Goal: Task Accomplishment & Management: Manage account settings

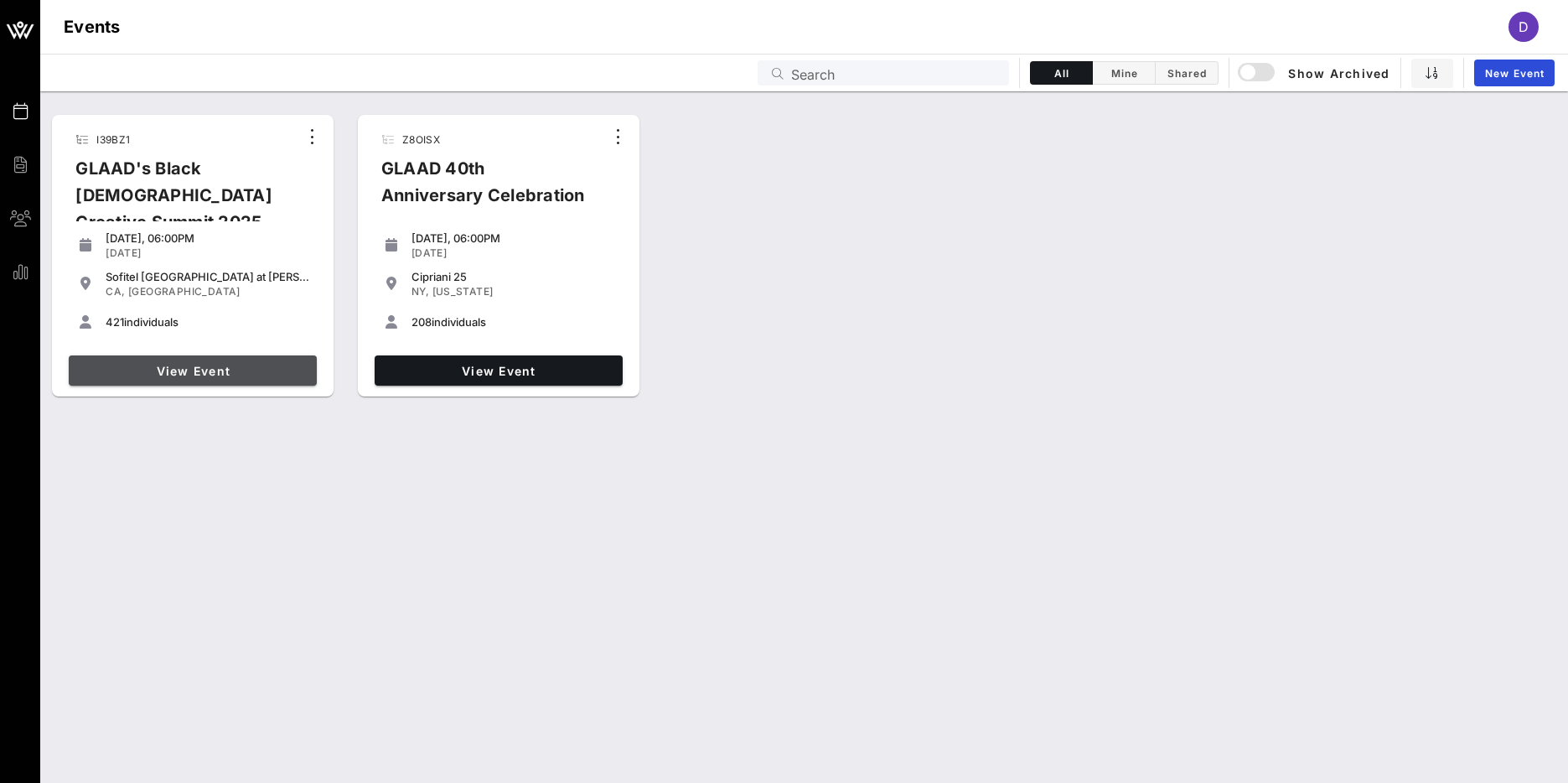
click at [222, 364] on span "View Event" at bounding box center [193, 371] width 234 height 14
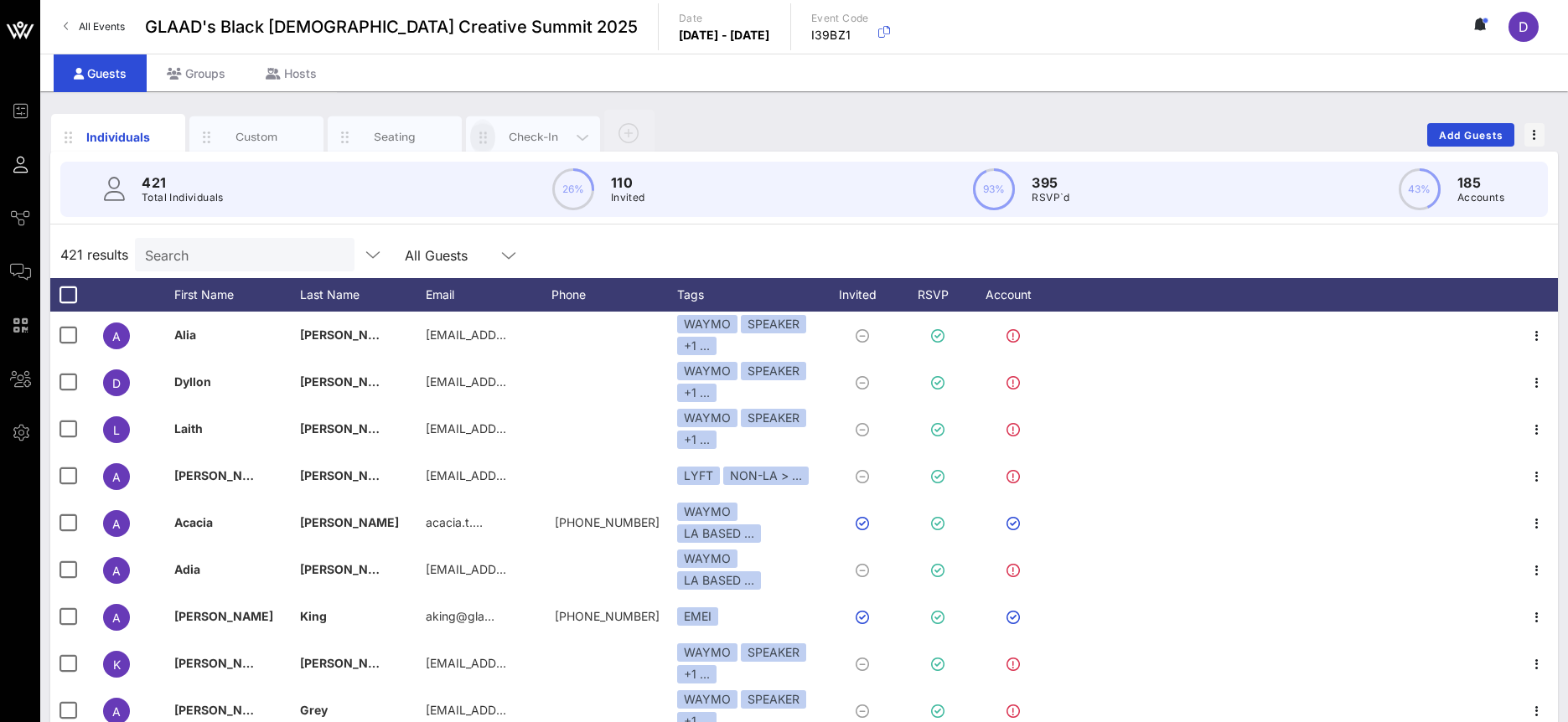
click at [477, 121] on button "button" at bounding box center [482, 137] width 25 height 36
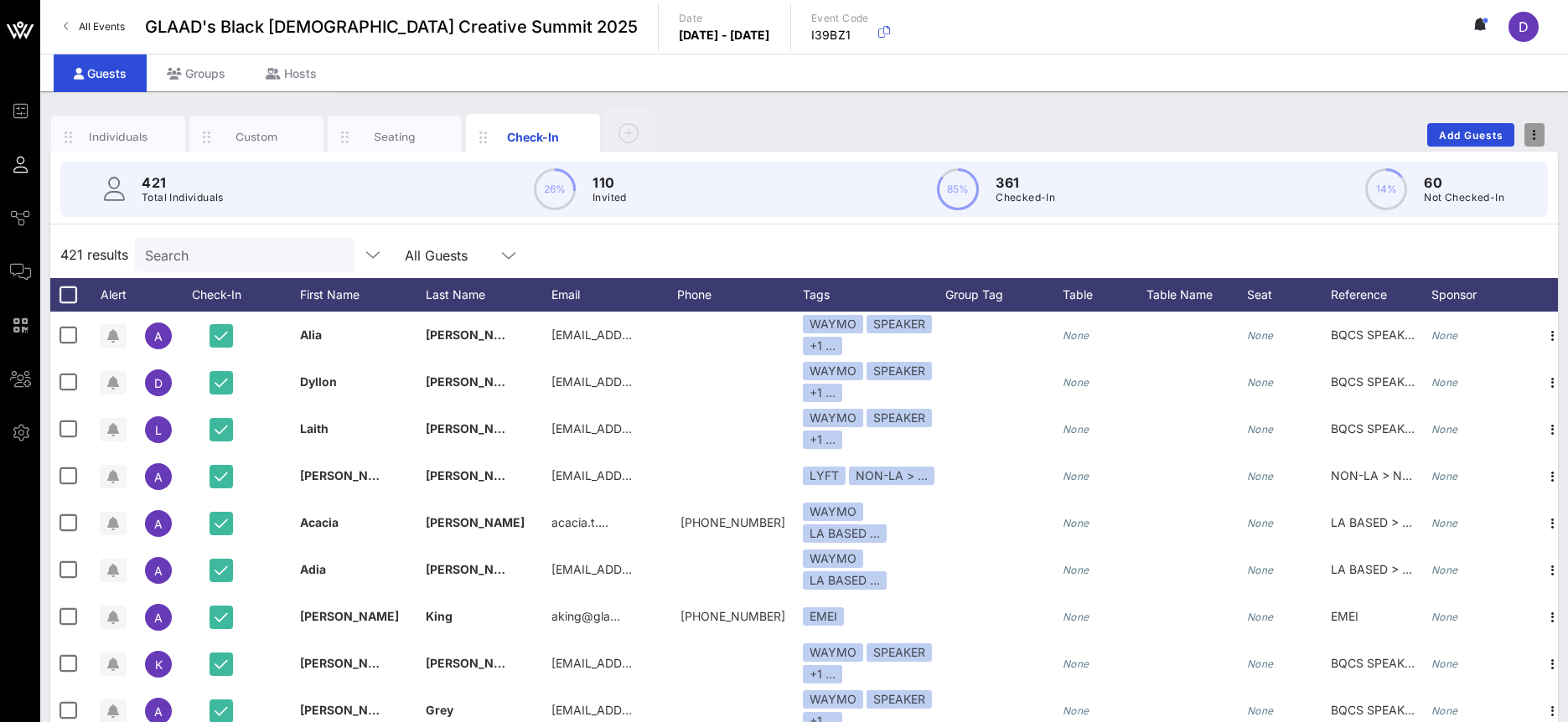
click at [1527, 138] on span "button" at bounding box center [1534, 135] width 20 height 12
click at [1522, 166] on div "Export To CSV" at bounding box center [1503, 164] width 80 height 14
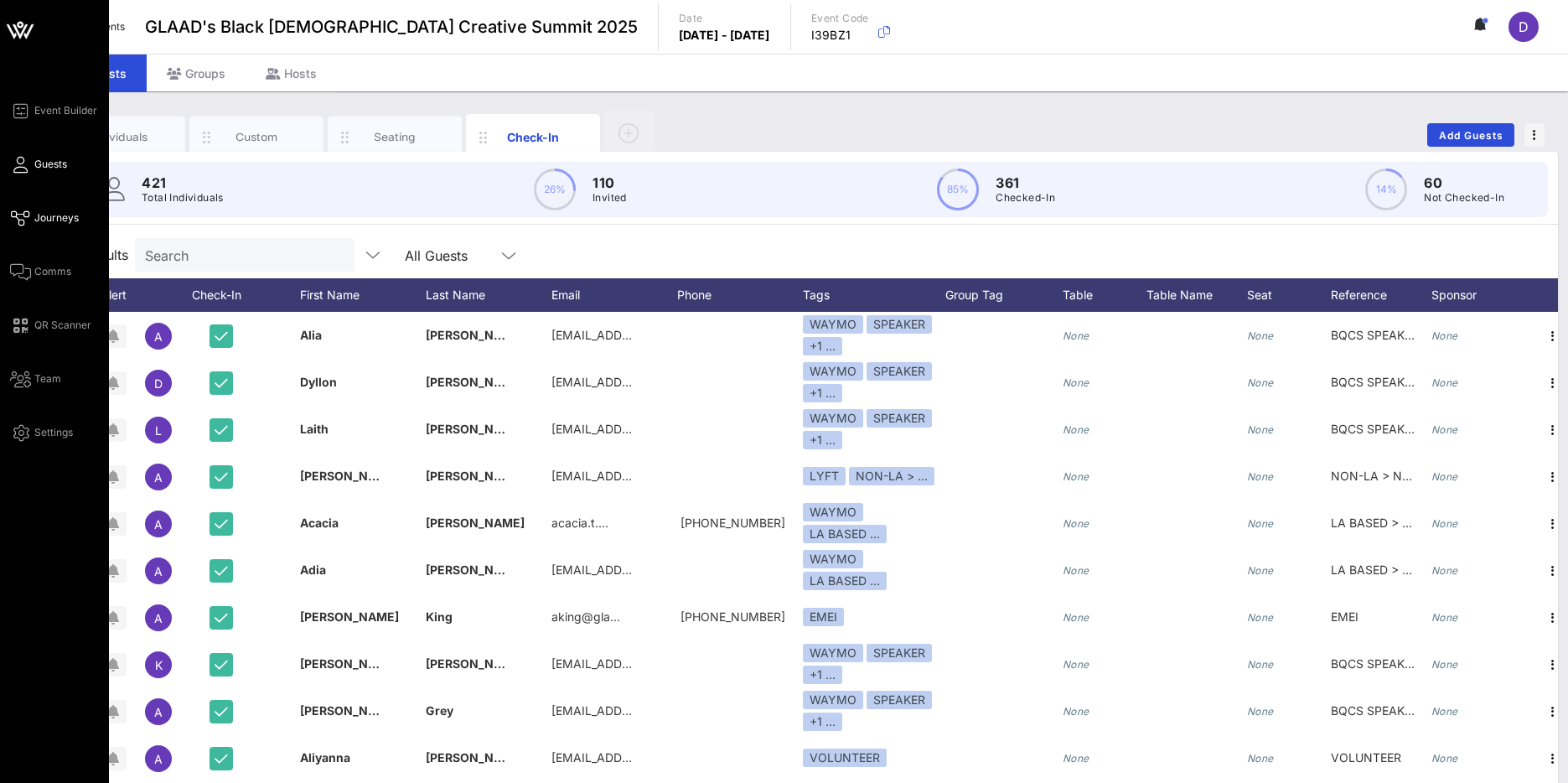
click at [15, 219] on icon at bounding box center [20, 218] width 21 height 3
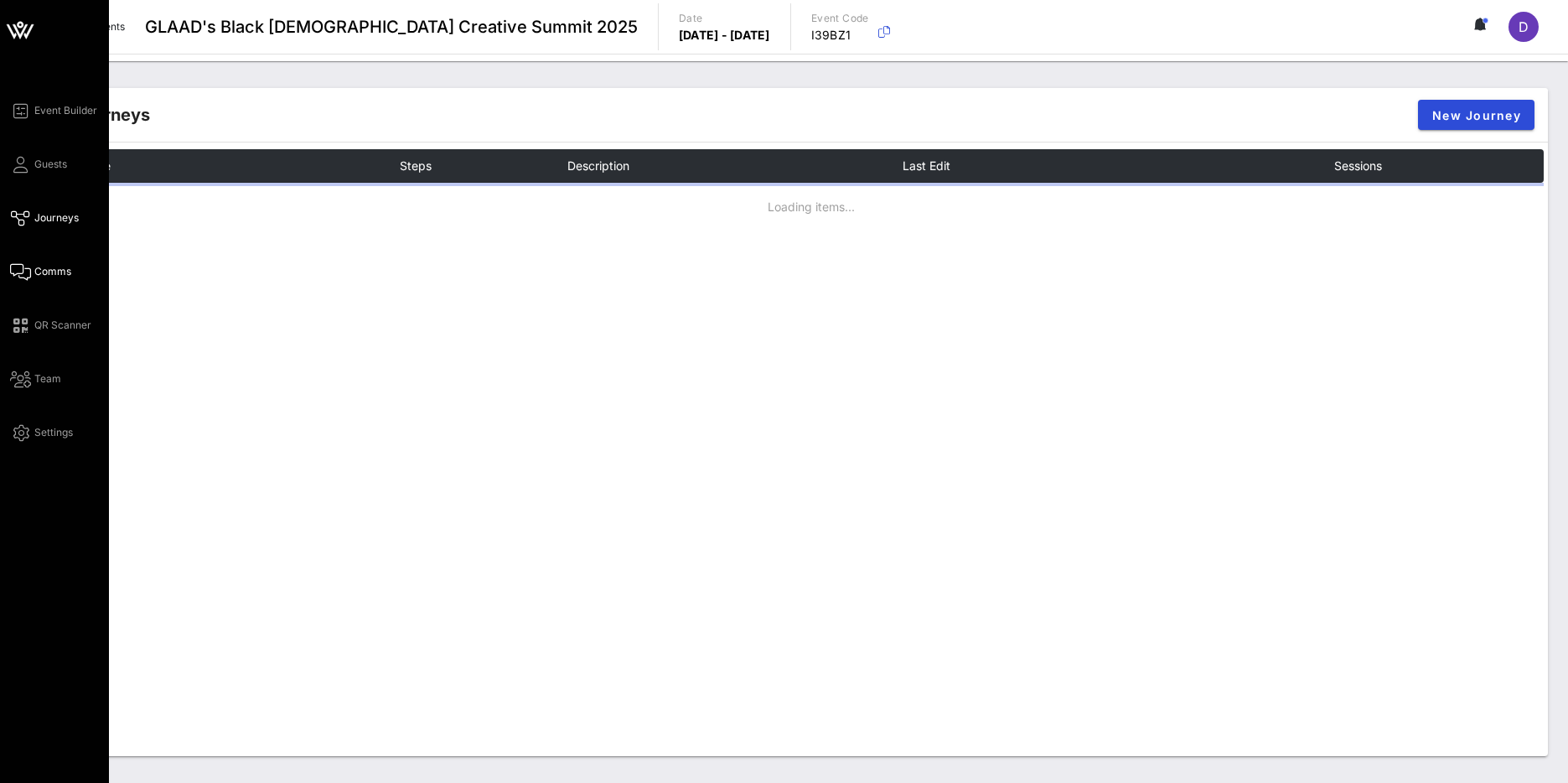
click at [42, 278] on span "Comms" at bounding box center [53, 271] width 37 height 15
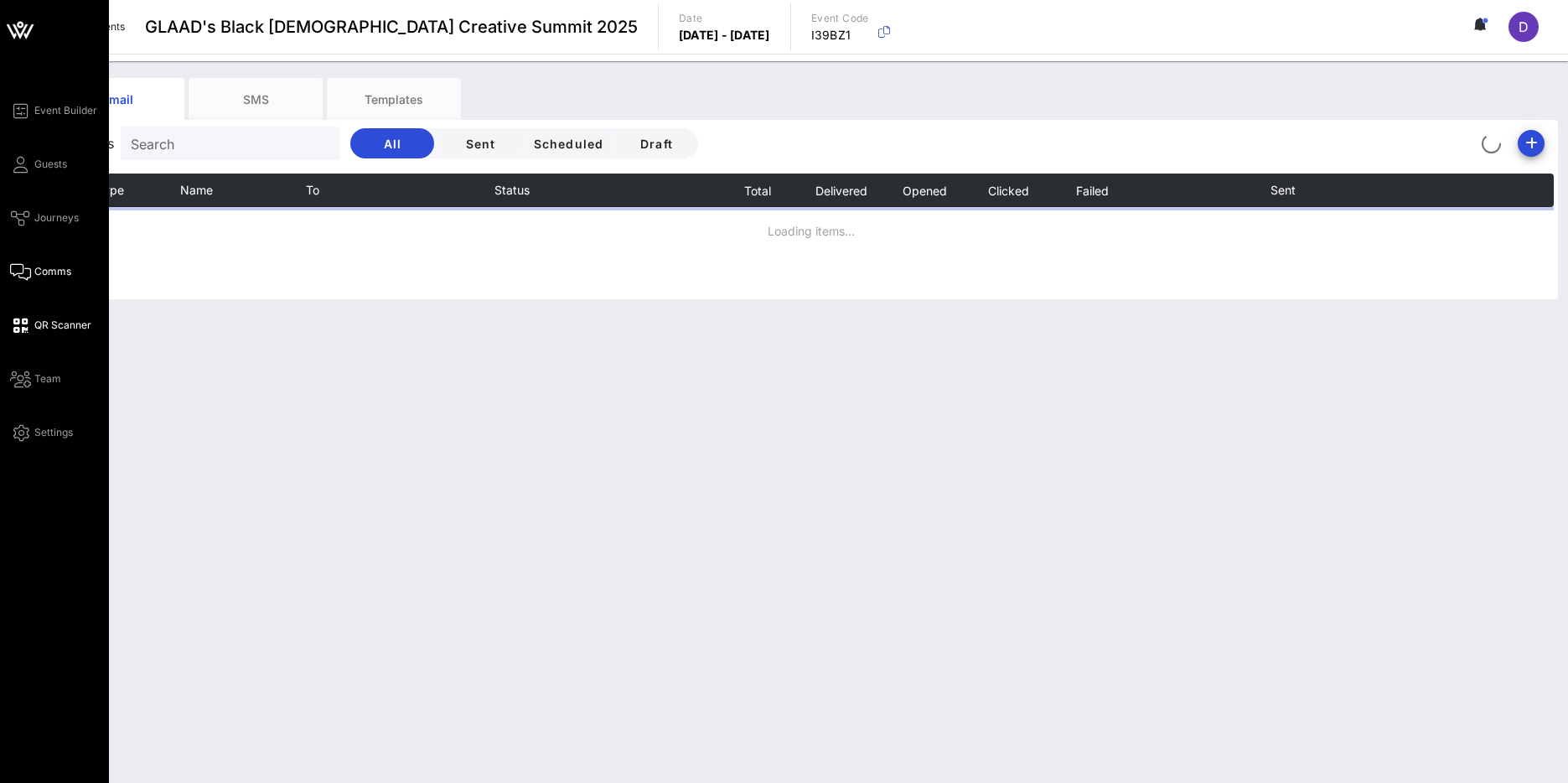
click at [21, 326] on icon at bounding box center [20, 326] width 21 height 3
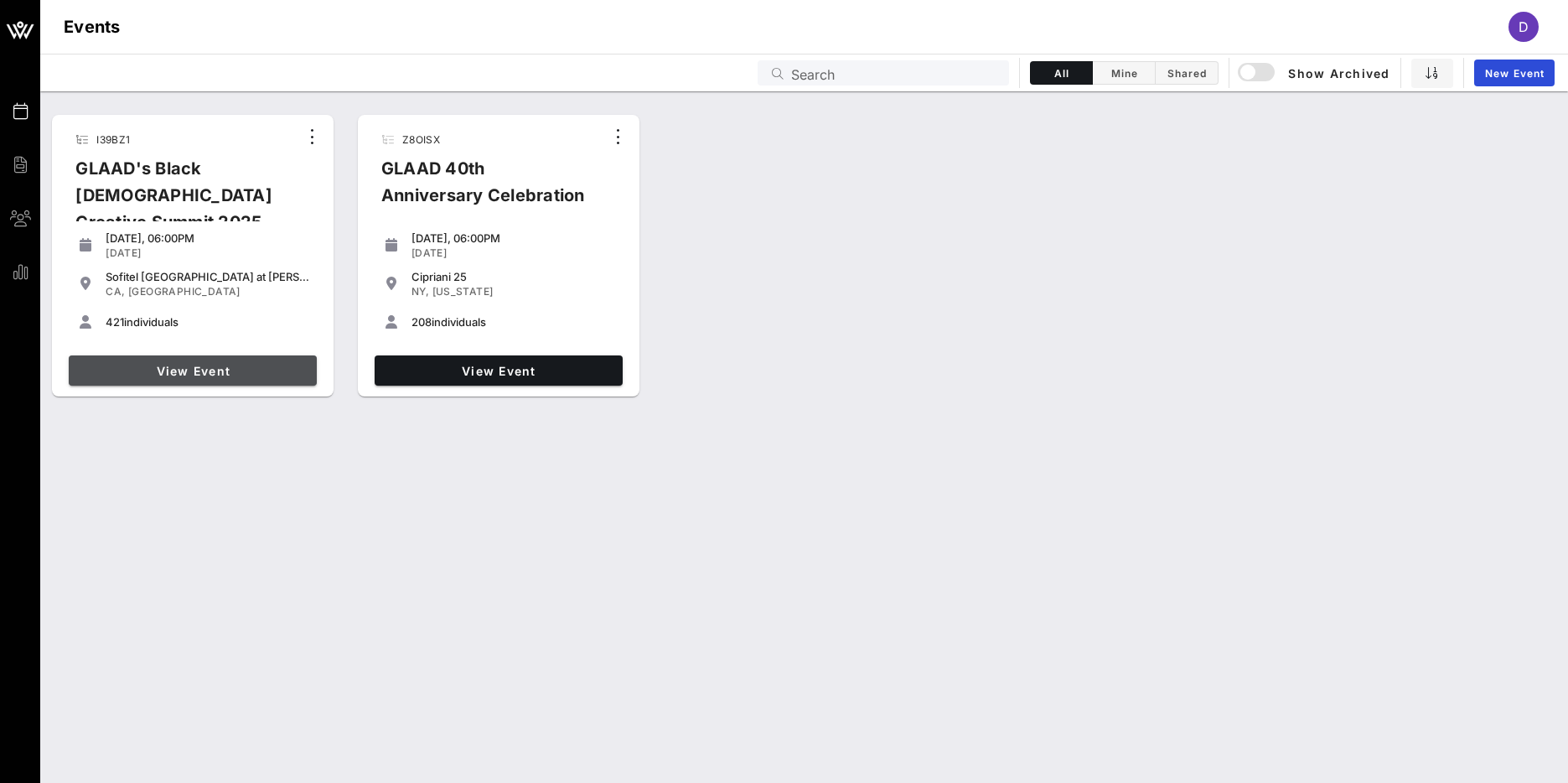
click at [256, 369] on span "View Event" at bounding box center [193, 371] width 234 height 14
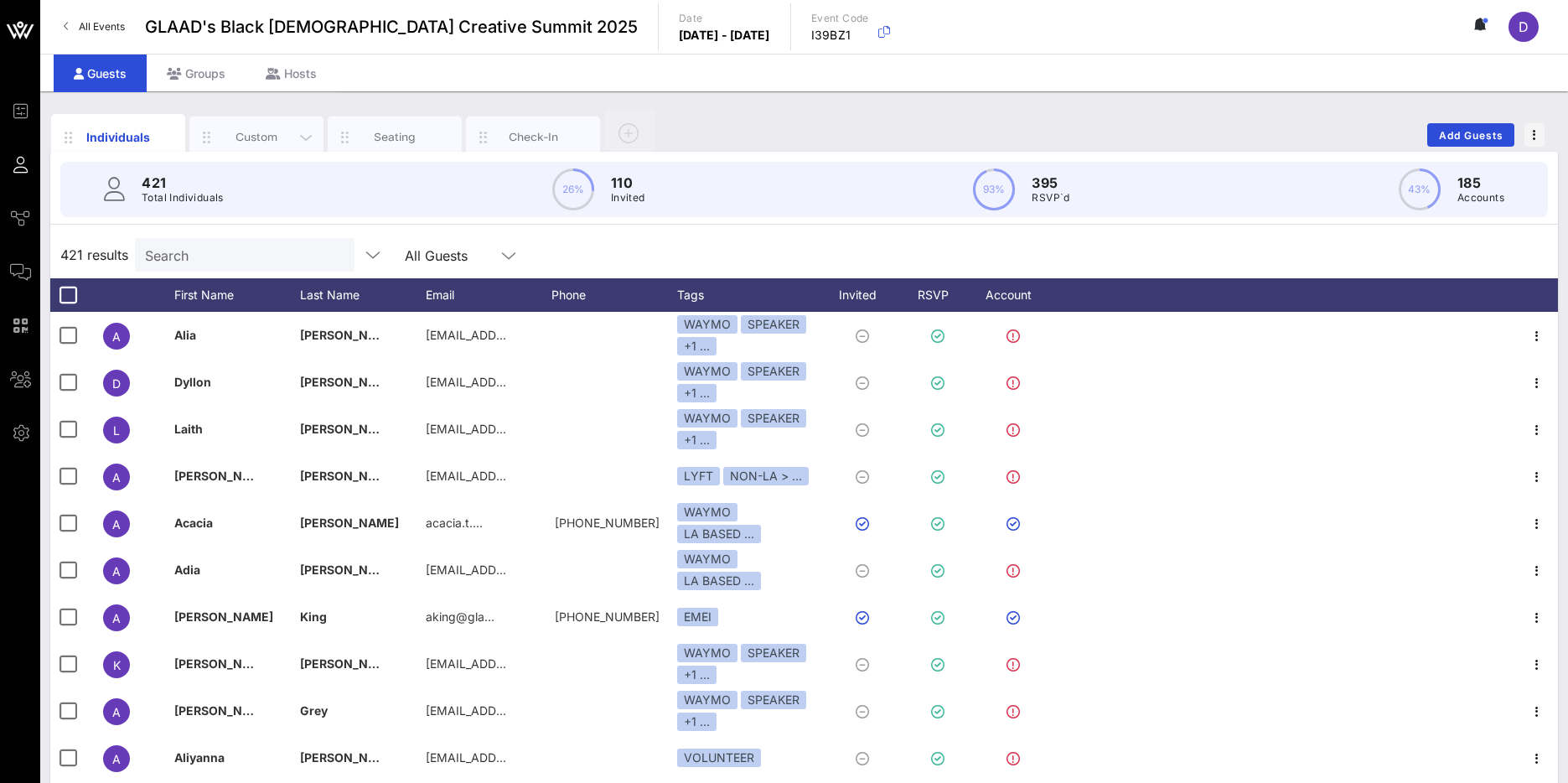
click at [261, 130] on div "Custom" at bounding box center [256, 137] width 74 height 16
